Goal: Information Seeking & Learning: Learn about a topic

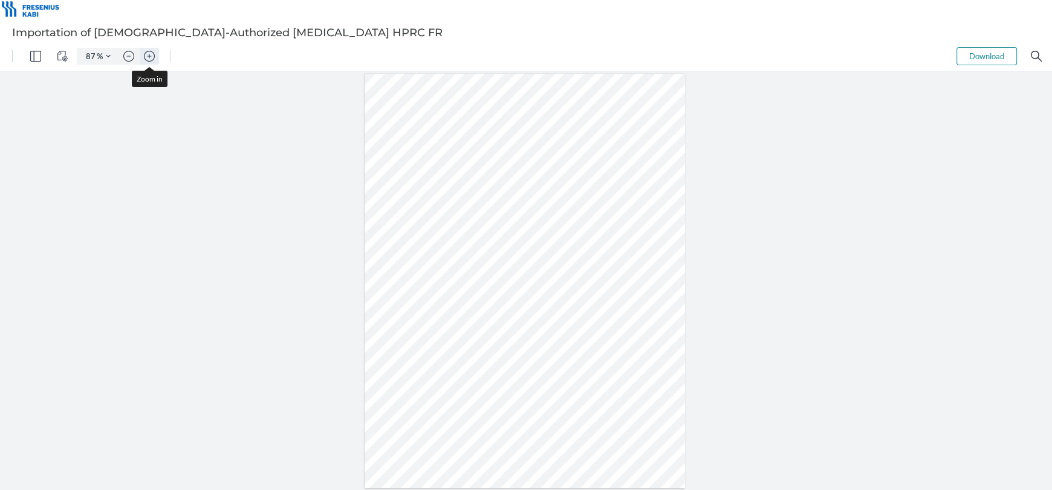
click at [150, 58] on img "Zoom in" at bounding box center [149, 56] width 11 height 11
type input "112"
type input "2"
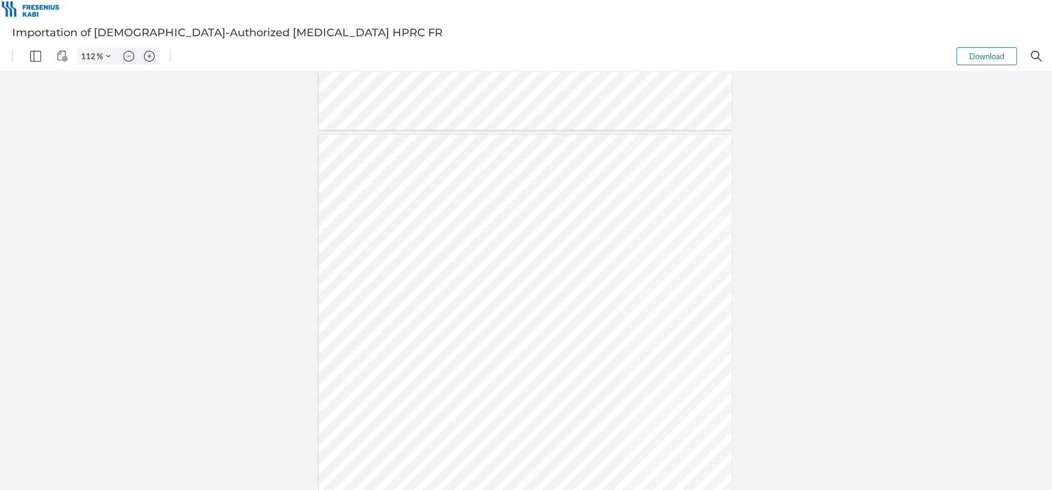
drag, startPoint x: 447, startPoint y: 224, endPoint x: 474, endPoint y: 226, distance: 27.9
click at [474, 226] on div at bounding box center [525, 402] width 413 height 534
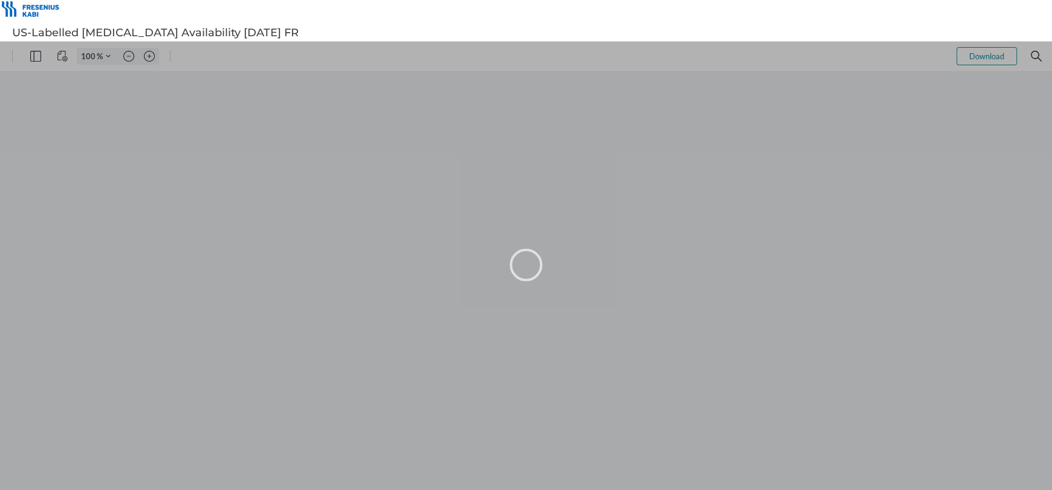
type input "87"
